Goal: Task Accomplishment & Management: Use online tool/utility

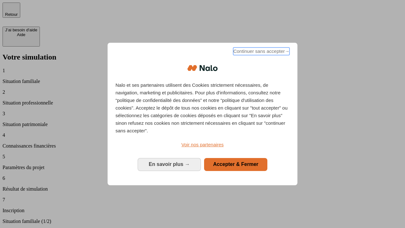
click at [261, 52] on span "Continuer sans accepter →" at bounding box center [261, 51] width 56 height 8
